Goal: Information Seeking & Learning: Learn about a topic

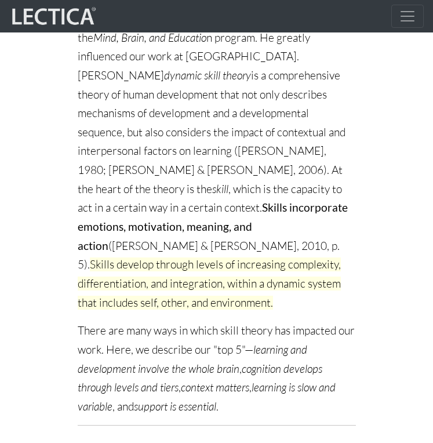
scroll to position [386, 0]
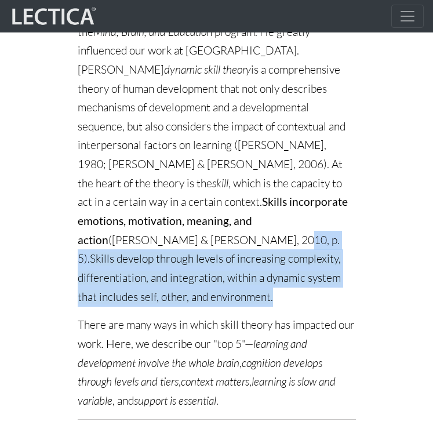
drag, startPoint x: 326, startPoint y: 193, endPoint x: 344, endPoint y: 240, distance: 49.9
click at [344, 240] on p "Dr. Fischer (1943–2020, Harvard Graduate School of Education) was the Charles B…" at bounding box center [217, 136] width 278 height 341
copy p "Skills develop through levels of increasing complexity, differentiation, and in…"
click at [186, 251] on span "Skills develop through levels of increasing complexity, differentiation, and in…" at bounding box center [209, 277] width 263 height 52
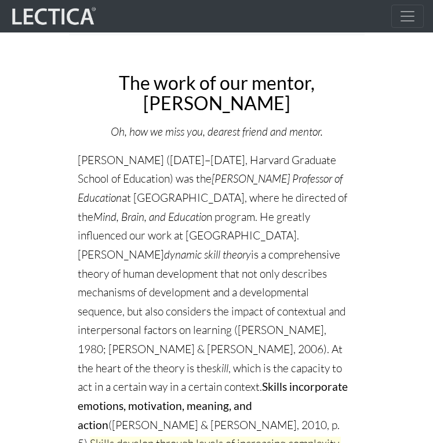
scroll to position [203, 0]
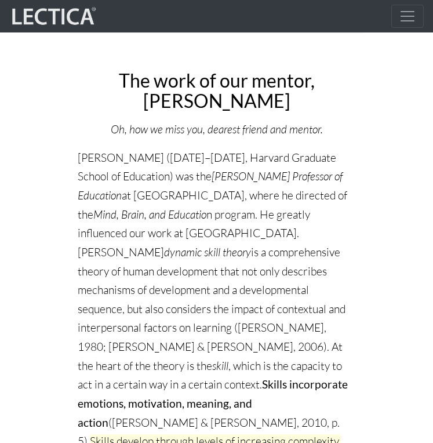
click at [126, 249] on p "Dr. Fischer (1943–2020, Harvard Graduate School of Education) was the Charles B…" at bounding box center [217, 318] width 278 height 341
drag, startPoint x: 126, startPoint y: 249, endPoint x: 137, endPoint y: 250, distance: 11.1
click at [137, 250] on p "Dr. Fischer (1943–2020, Harvard Graduate School of Education) was the Charles B…" at bounding box center [217, 318] width 278 height 341
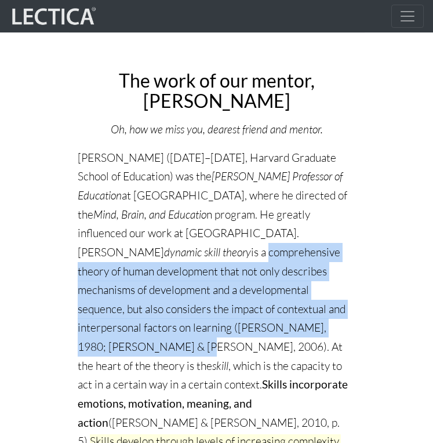
drag, startPoint x: 127, startPoint y: 250, endPoint x: 217, endPoint y: 319, distance: 112.7
click at [217, 319] on p "Dr. Fischer (1943–2020, Harvard Graduate School of Education) was the Charles B…" at bounding box center [217, 318] width 278 height 341
copy p "comprehensive theory of human development that not only describes mechanisms of…"
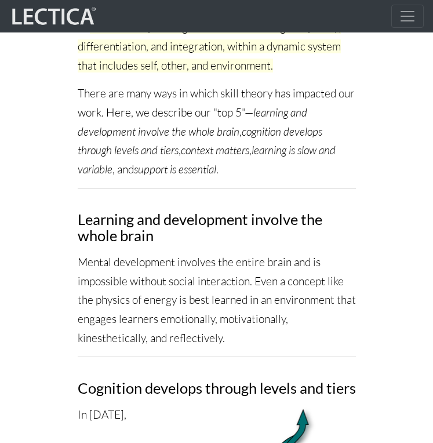
scroll to position [619, 0]
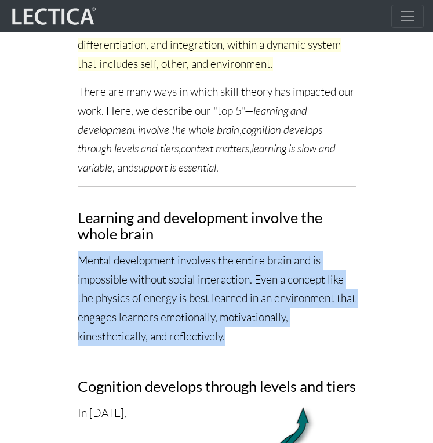
drag, startPoint x: 78, startPoint y: 213, endPoint x: 242, endPoint y: 291, distance: 181.9
click at [242, 291] on p "Mental development involves the entire brain and is impossible without social i…" at bounding box center [217, 298] width 278 height 94
copy p "Mental development involves the entire brain and is impossible without social i…"
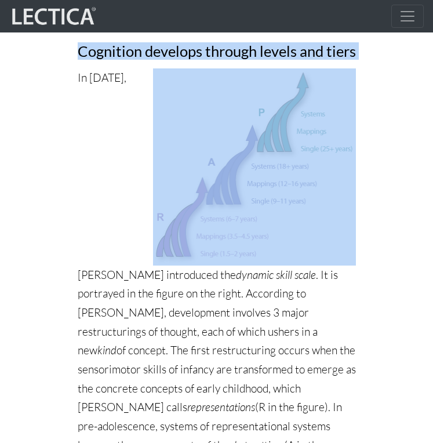
scroll to position [976, 0]
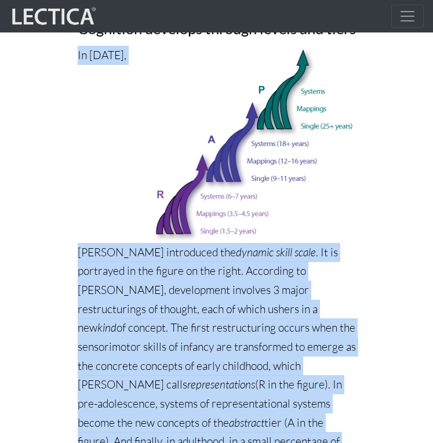
drag, startPoint x: 76, startPoint y: 163, endPoint x: 130, endPoint y: 379, distance: 223.1
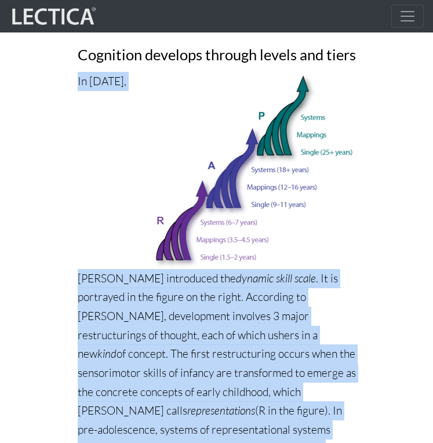
scroll to position [954, 0]
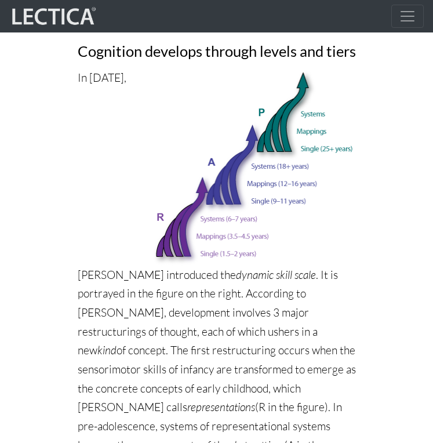
click at [150, 276] on p "In [DATE], [PERSON_NAME] introduced the dynamic skill scale . It is portrayed i…" at bounding box center [217, 355] width 278 height 575
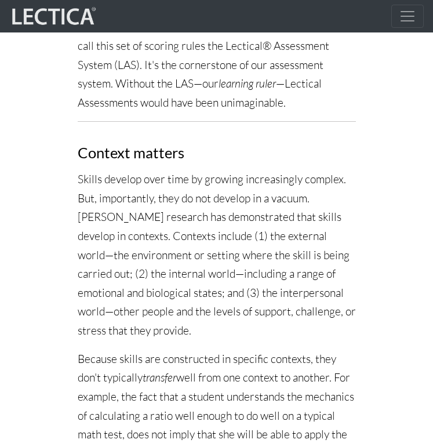
scroll to position [1679, 0]
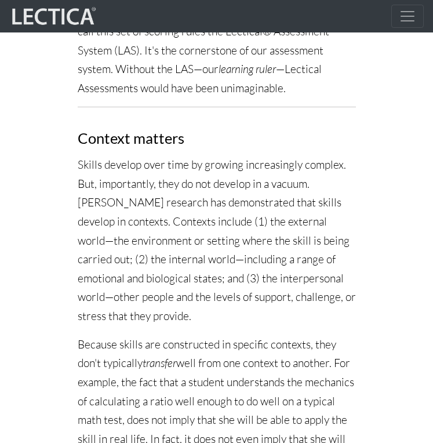
drag, startPoint x: 79, startPoint y: 50, endPoint x: 371, endPoint y: 421, distance: 472.8
copy div "Loremi dolorsi amet cons ad elitsed doeiusmodtem incidid. Utl, etdoloremag, ali…"
